Goal: Task Accomplishment & Management: Use online tool/utility

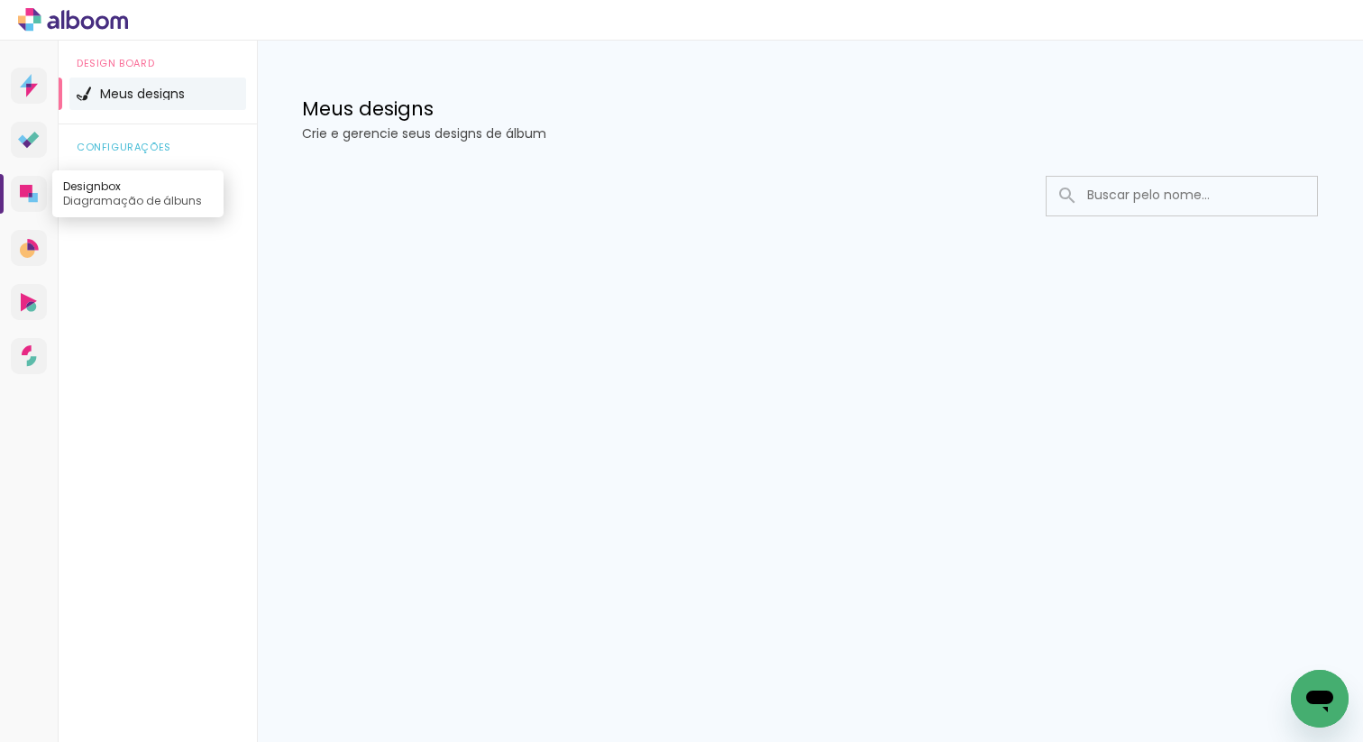
click at [23, 187] on icon at bounding box center [26, 191] width 13 height 13
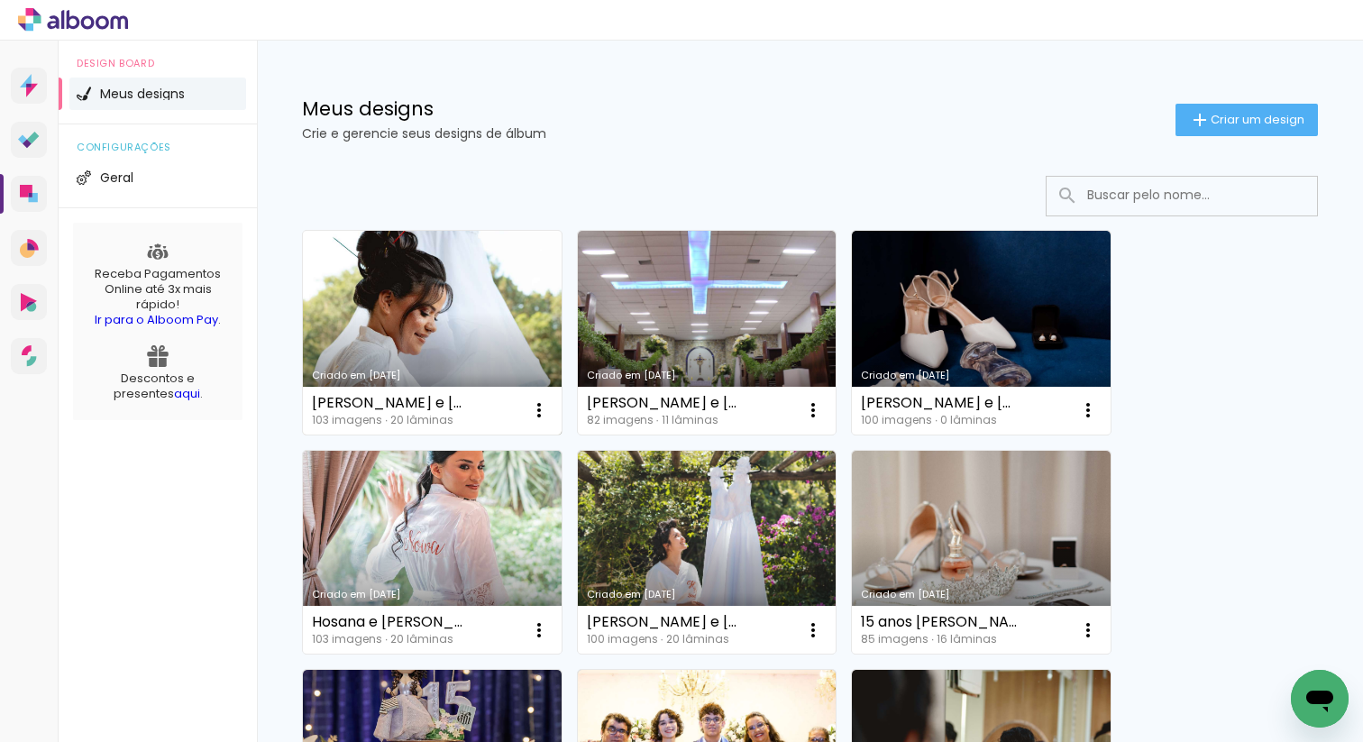
click at [408, 282] on link "Criado em [DATE]" at bounding box center [432, 333] width 259 height 204
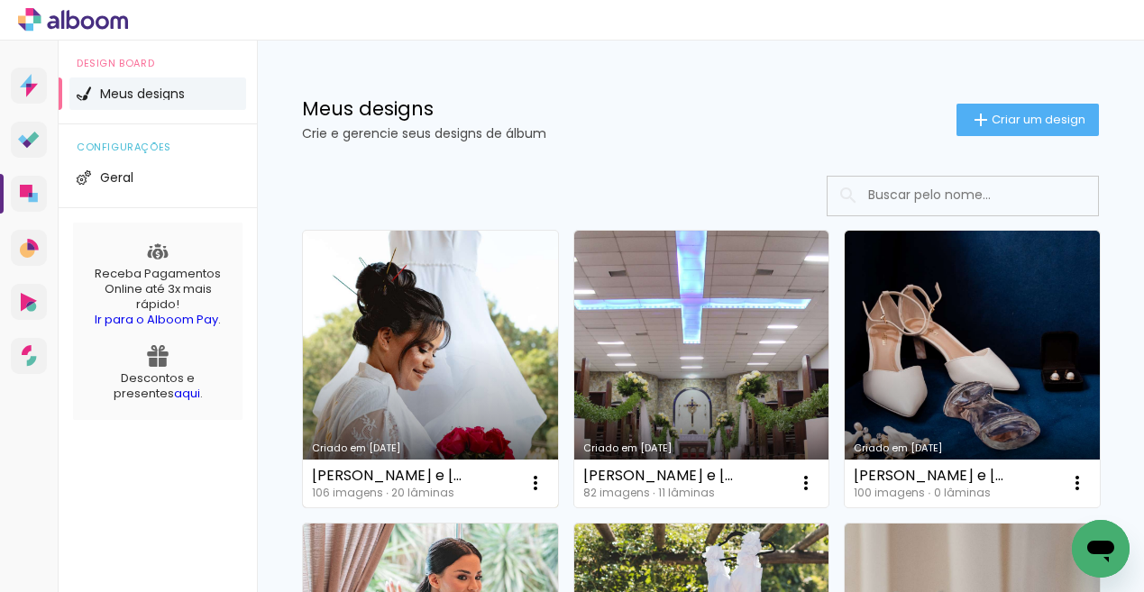
click at [423, 391] on link "Criado em [DATE]" at bounding box center [430, 369] width 255 height 277
click at [432, 404] on link "Criado em [DATE]" at bounding box center [430, 369] width 255 height 277
